Goal: Information Seeking & Learning: Learn about a topic

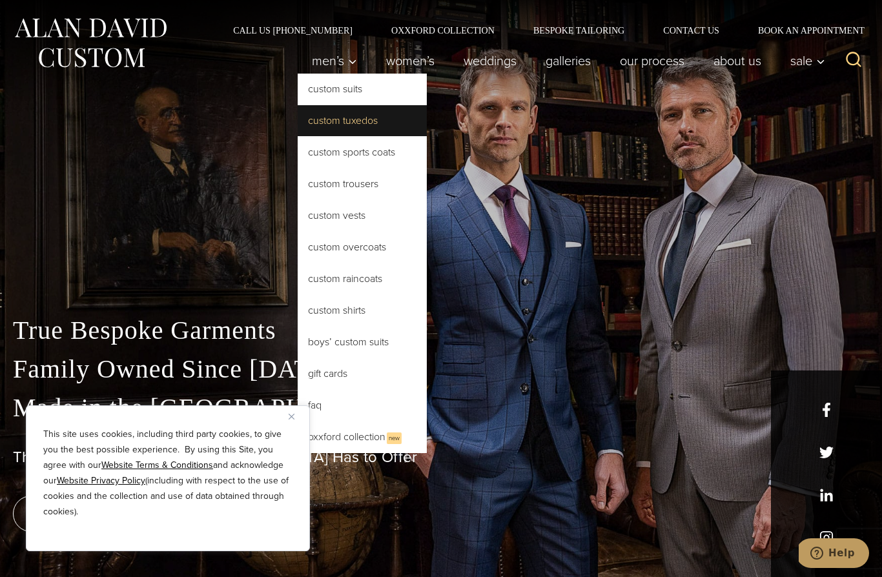
click at [330, 121] on link "Custom Tuxedos" at bounding box center [362, 120] width 129 height 31
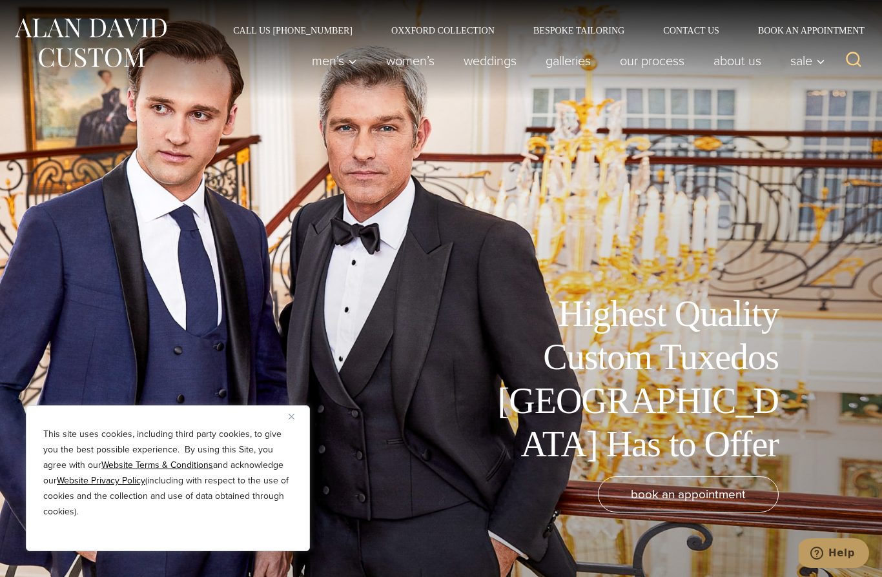
click at [292, 415] on img "Close" at bounding box center [292, 417] width 6 height 6
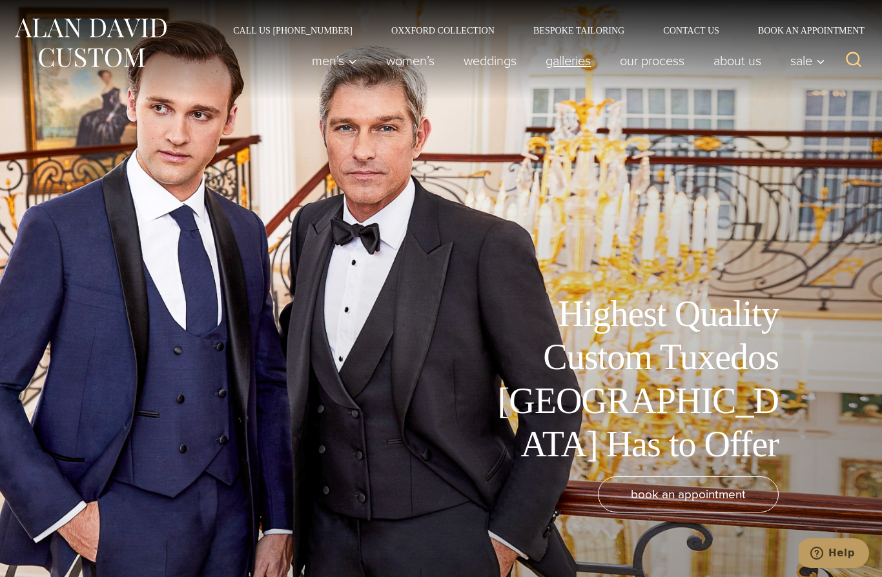
click at [557, 67] on link "Galleries" at bounding box center [569, 61] width 74 height 26
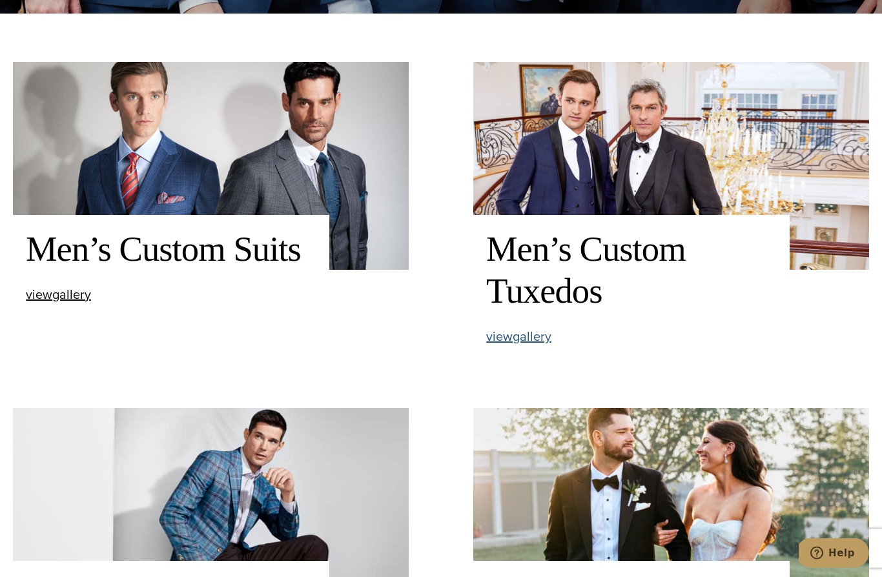
scroll to position [564, 0]
click at [513, 346] on span "view Men’s Custom Tuxedos gallery" at bounding box center [518, 336] width 65 height 19
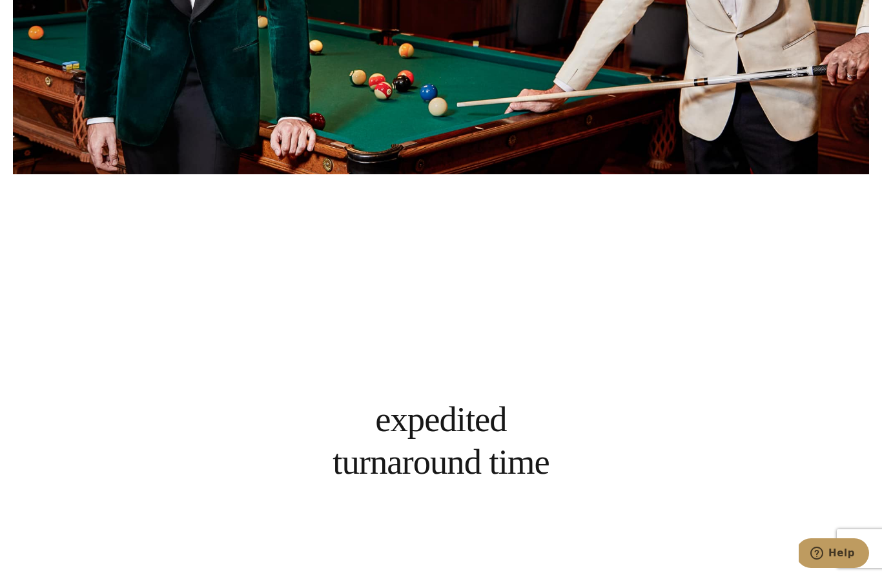
scroll to position [4894, 0]
